Goal: Communication & Community: Answer question/provide support

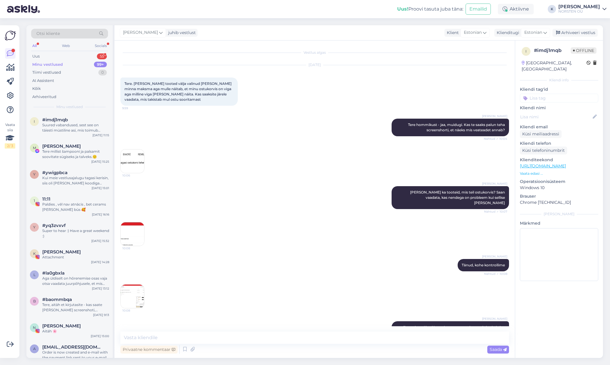
scroll to position [591, 0]
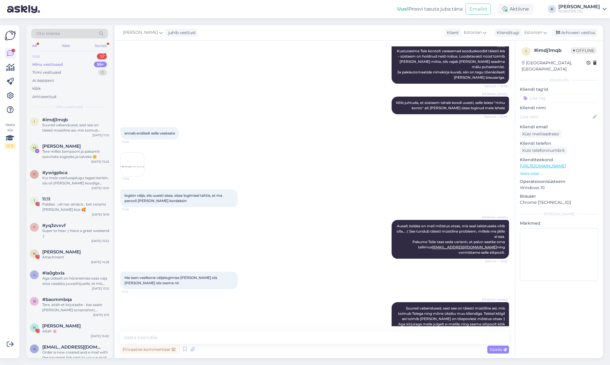
click at [49, 58] on div "Uus 55" at bounding box center [69, 56] width 77 height 8
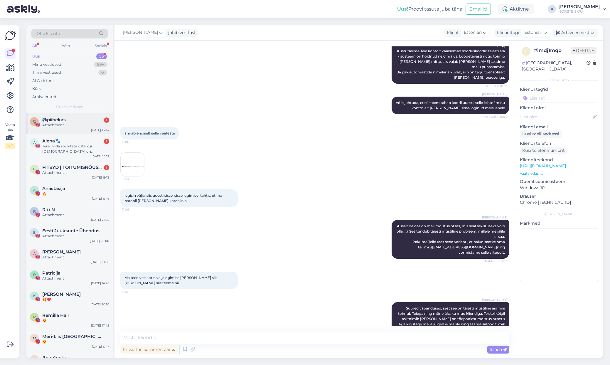
click at [65, 119] on span "@piibekas" at bounding box center [53, 119] width 23 height 5
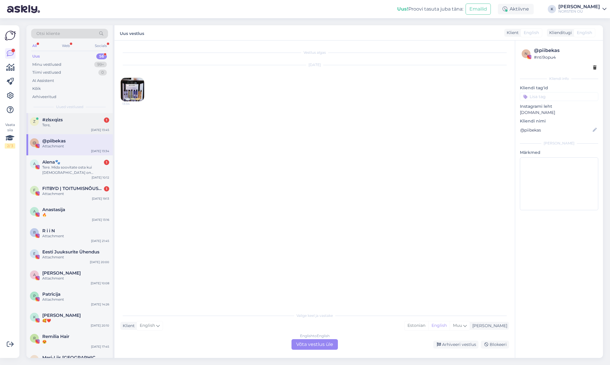
click at [55, 123] on div "Tere," at bounding box center [75, 124] width 67 height 5
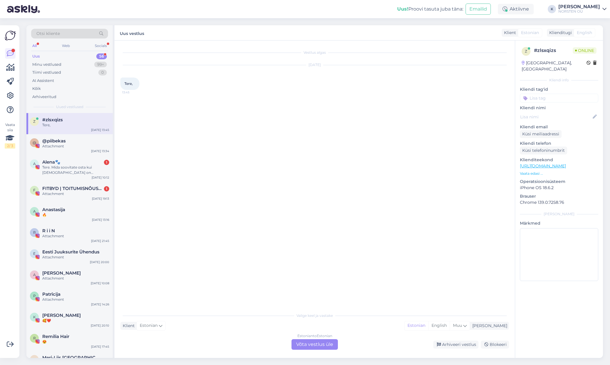
click at [293, 346] on div "Estonian to Estonian Võta vestlus üle" at bounding box center [314, 344] width 46 height 11
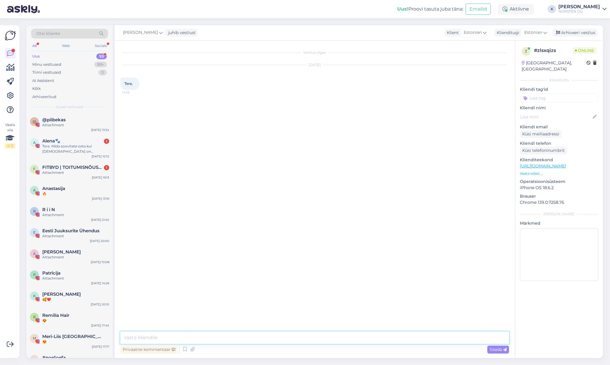
click at [208, 336] on textarea at bounding box center [314, 337] width 389 height 12
type textarea "T"
click at [144, 335] on textarea at bounding box center [314, 337] width 389 height 12
click at [184, 339] on textarea at bounding box center [314, 337] width 389 height 12
type textarea "Tere, millist volüümišampooni te mõtlete? Praegu tundub, et kõik oleks nagu ole…"
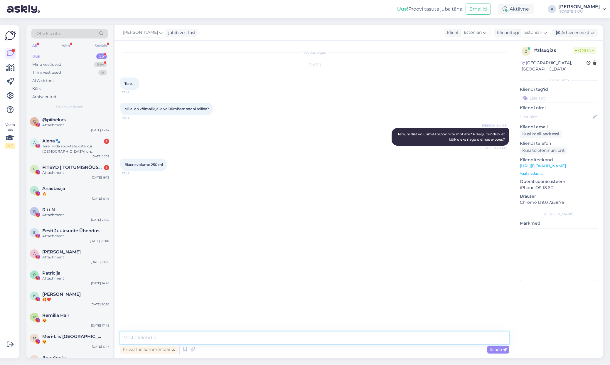
click at [157, 341] on textarea at bounding box center [314, 337] width 389 height 12
type textarea "Seda on meil täitsa olemas - aga tõepoolest E-poes näitab hetkel 0. Andke meile…"
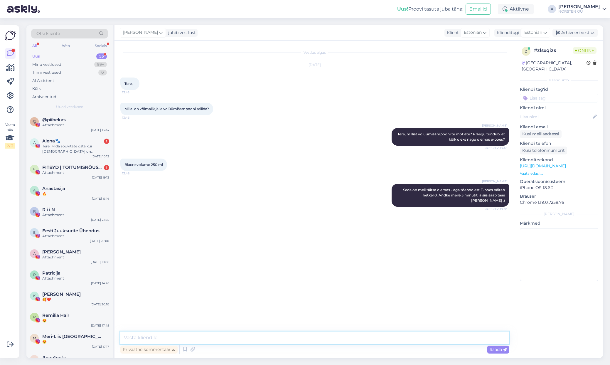
click at [205, 336] on textarea at bounding box center [314, 337] width 389 height 12
type textarea "Nüüd olemas. Suur aitäh märkamast [PERSON_NAME] andmast :)"
